Goal: Information Seeking & Learning: Learn about a topic

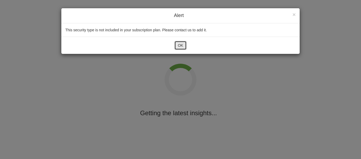
click at [183, 44] on button "OK" at bounding box center [181, 45] width 12 height 9
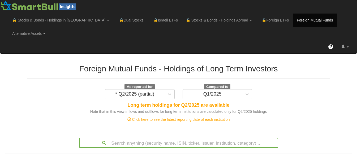
scroll to position [139, 0]
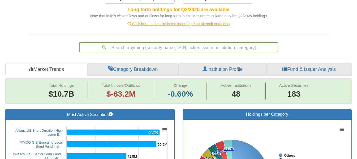
scroll to position [106, 0]
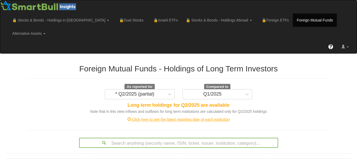
scroll to position [139, 0]
